Goal: Find specific page/section: Find specific page/section

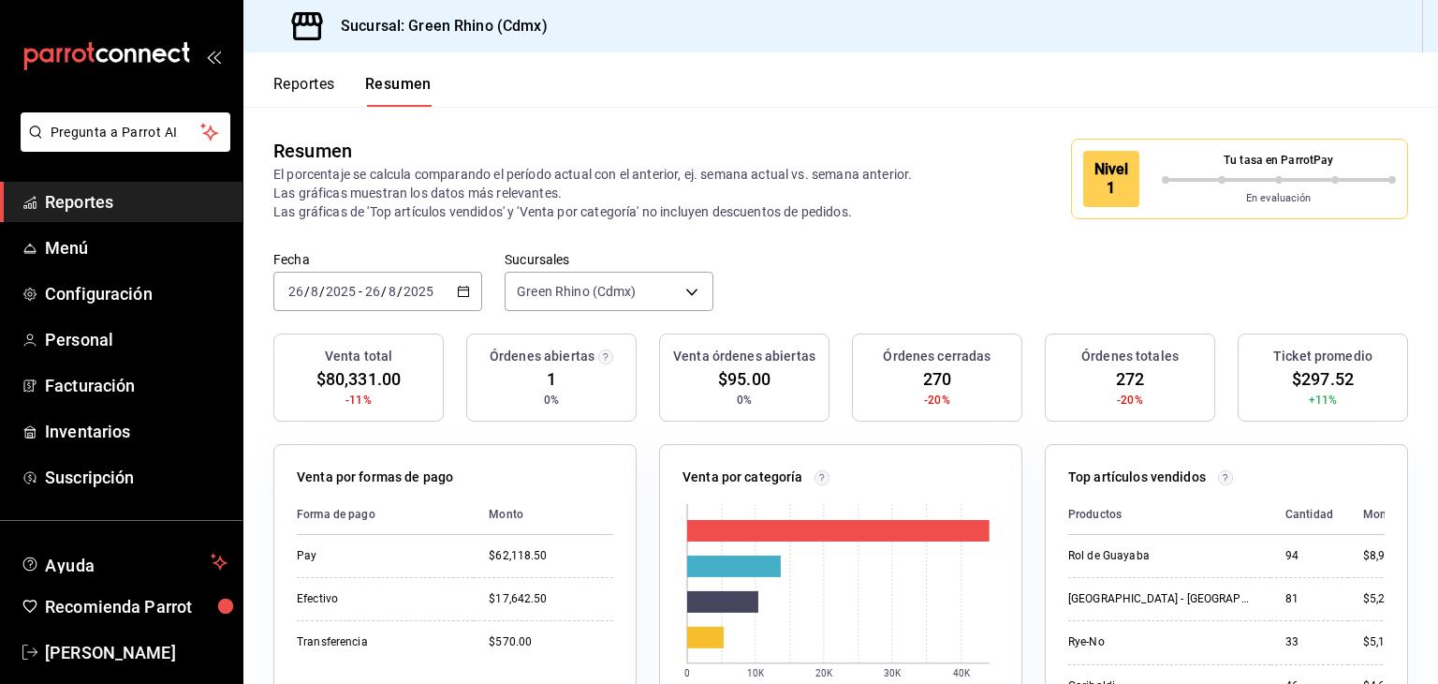
click at [326, 80] on button "Reportes" at bounding box center [304, 91] width 62 height 32
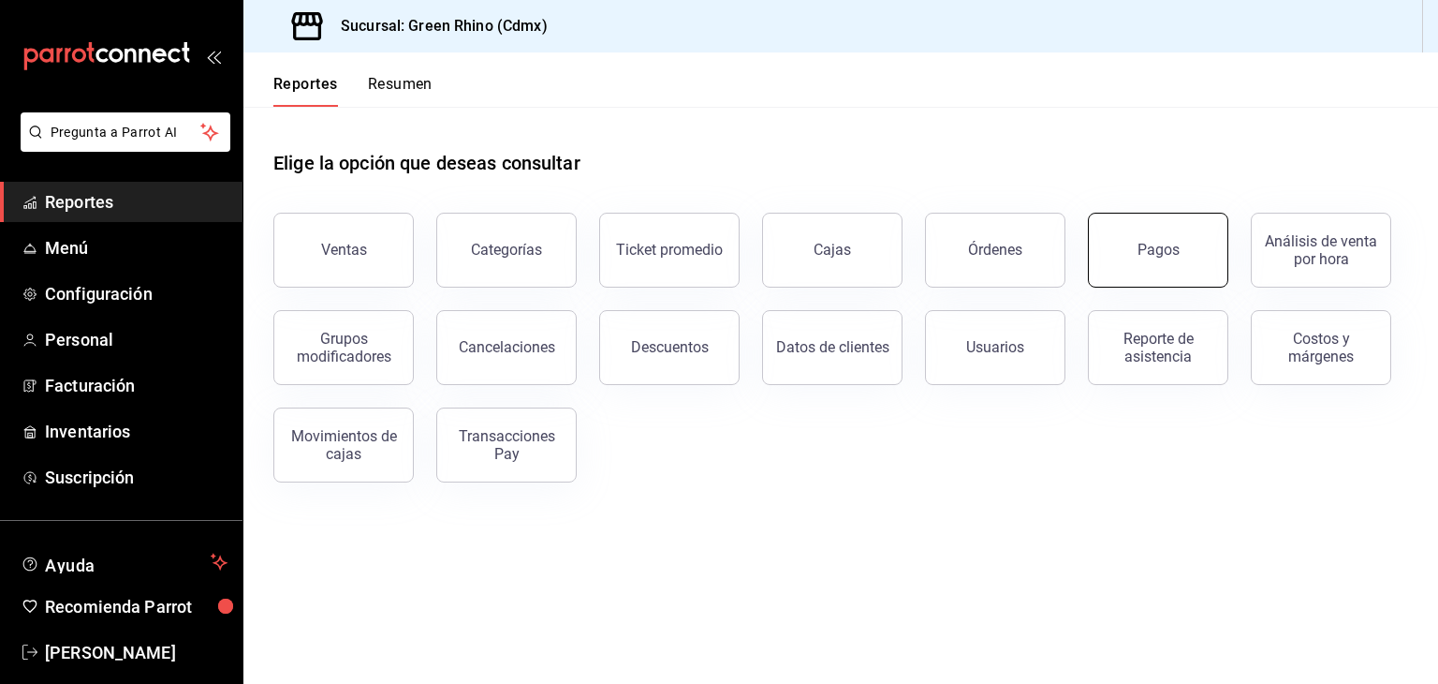
click at [1193, 250] on button "Pagos" at bounding box center [1158, 250] width 140 height 75
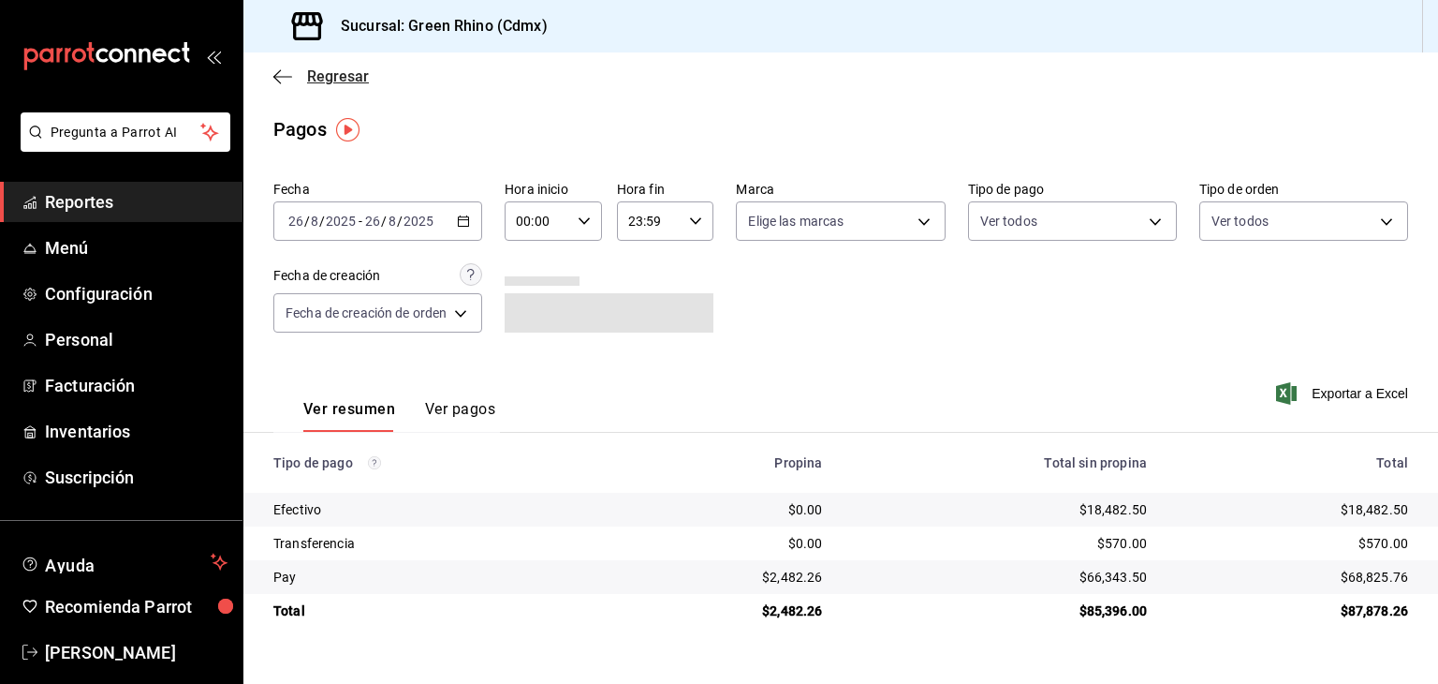
click at [341, 72] on span "Regresar" at bounding box center [338, 76] width 62 height 18
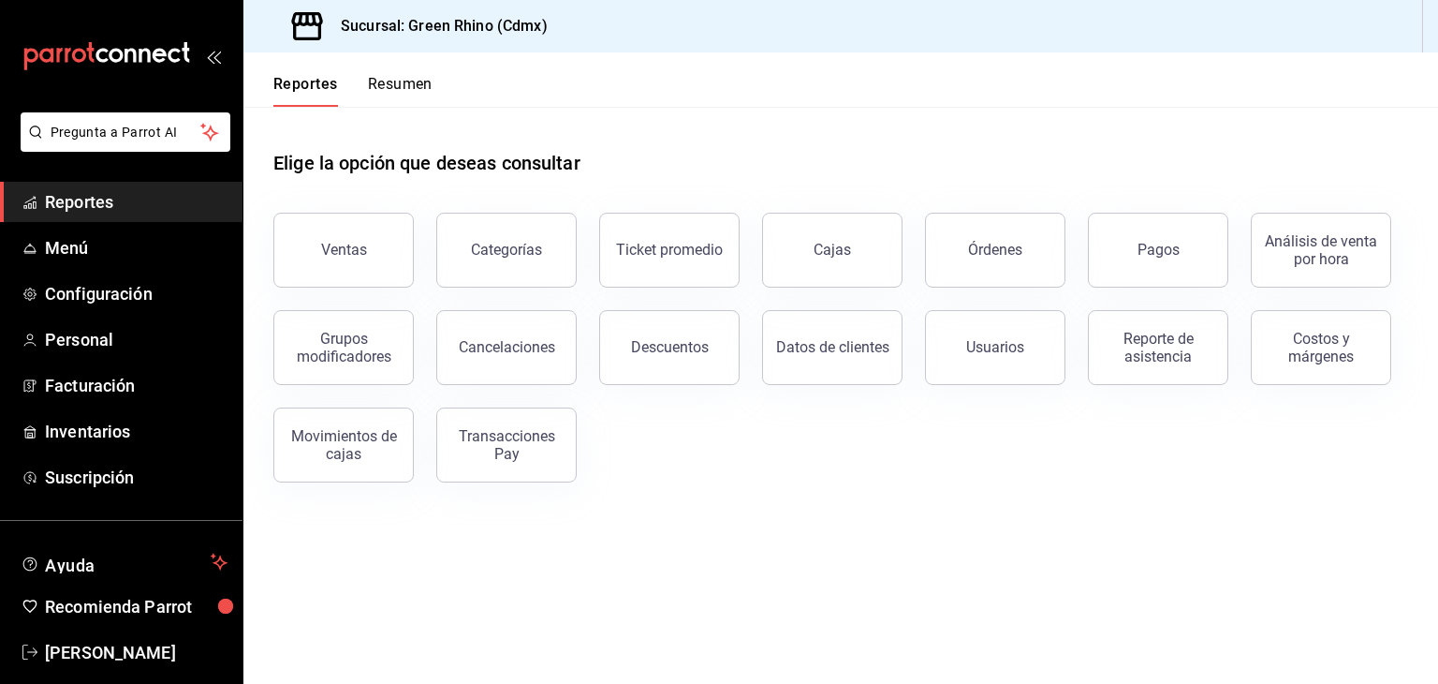
click at [414, 80] on button "Resumen" at bounding box center [400, 91] width 65 height 32
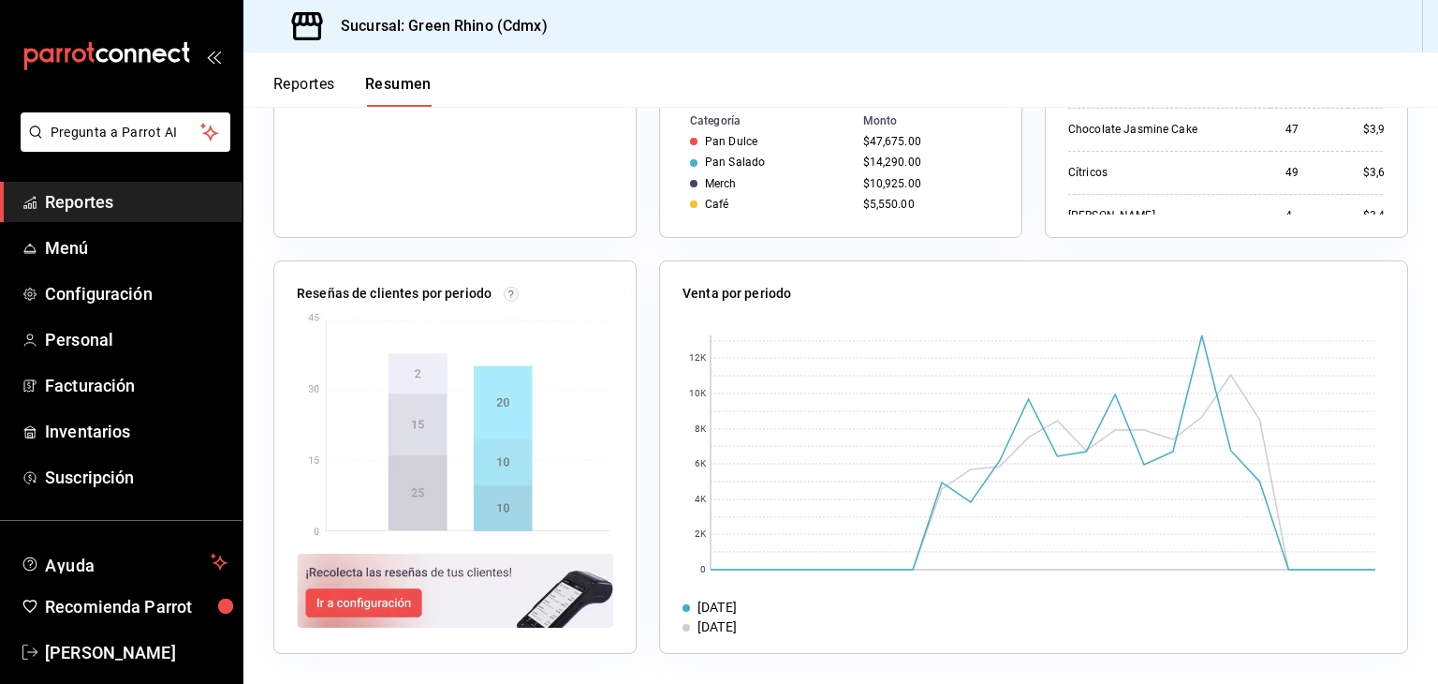
scroll to position [37, 0]
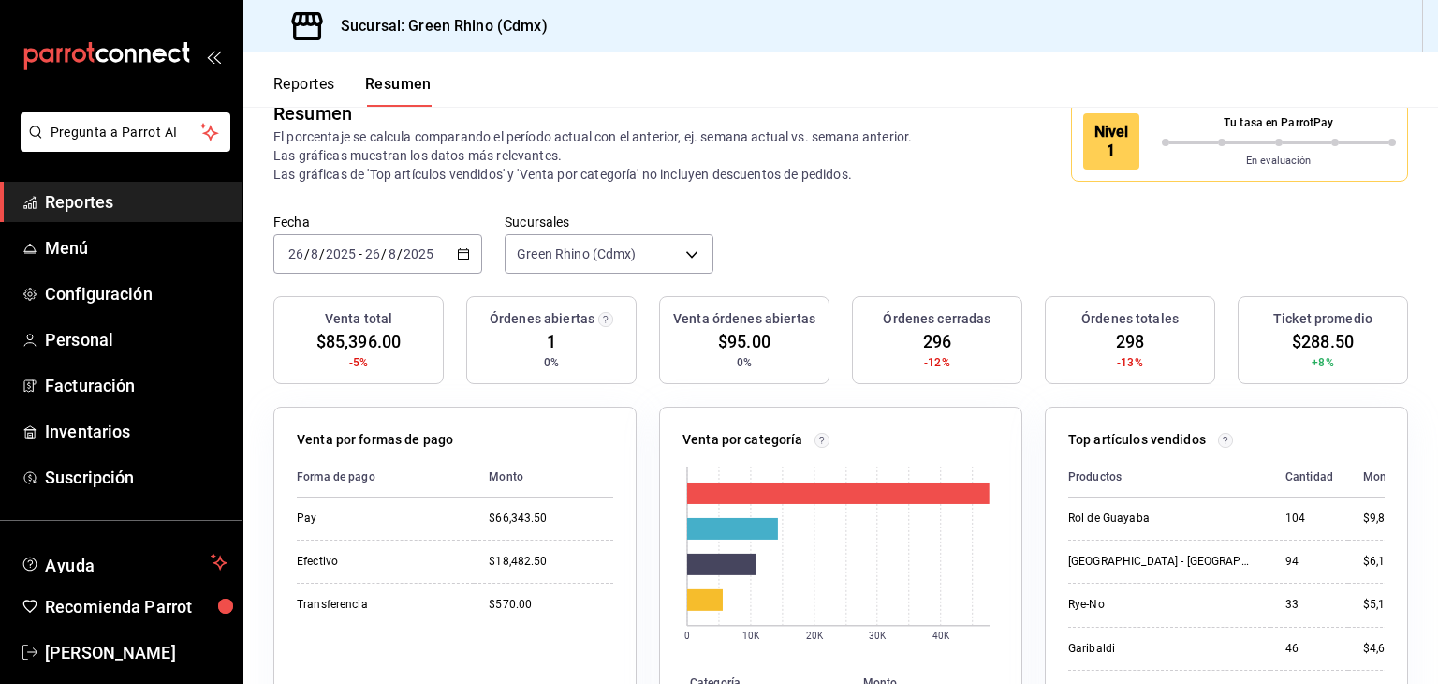
click at [307, 76] on button "Reportes" at bounding box center [304, 91] width 62 height 32
